Goal: Obtain resource: Download file/media

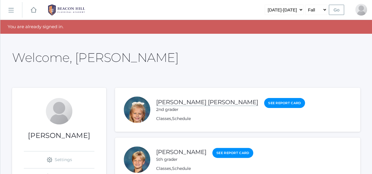
click at [184, 102] on link "[PERSON_NAME] [PERSON_NAME]" at bounding box center [207, 102] width 102 height 7
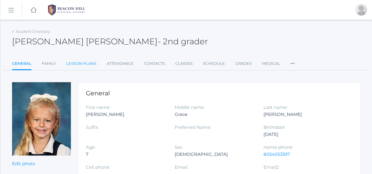
click at [79, 64] on link "Lesson Plans" at bounding box center [81, 64] width 30 height 12
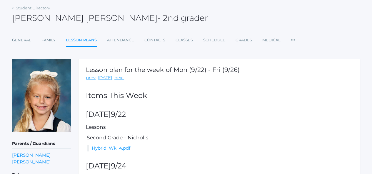
scroll to position [54, 0]
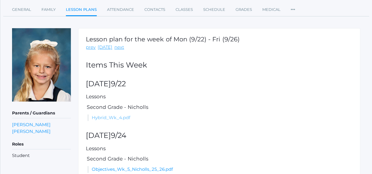
click at [113, 116] on link "Hybrid_Wk_4.pdf" at bounding box center [111, 118] width 39 height 6
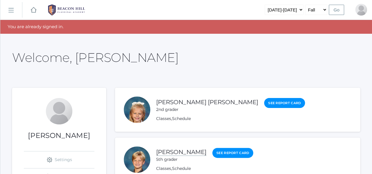
click at [173, 151] on link "[PERSON_NAME]" at bounding box center [181, 152] width 50 height 7
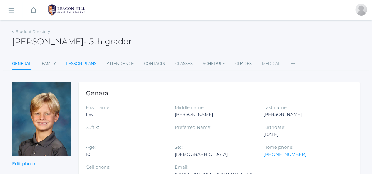
click at [90, 61] on link "Lesson Plans" at bounding box center [81, 64] width 30 height 12
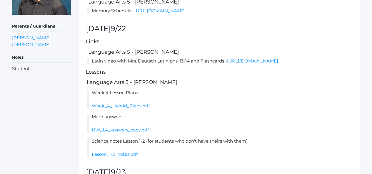
scroll to position [153, 0]
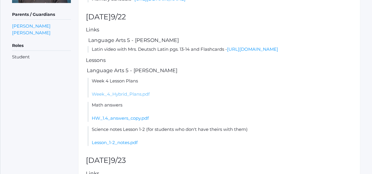
click at [138, 97] on link "Week_4_Hybrid_Plans.pdf" at bounding box center [121, 94] width 58 height 6
